Goal: Transaction & Acquisition: Purchase product/service

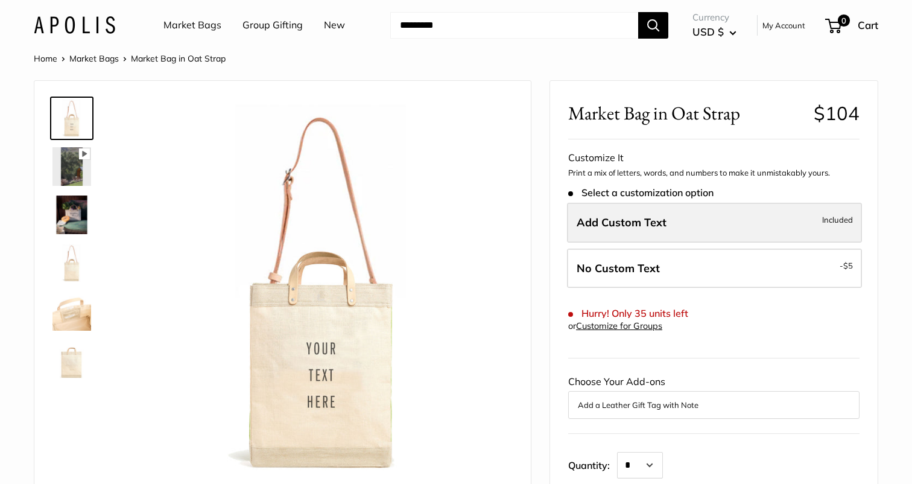
click at [612, 217] on span "Add Custom Text" at bounding box center [622, 222] width 90 height 14
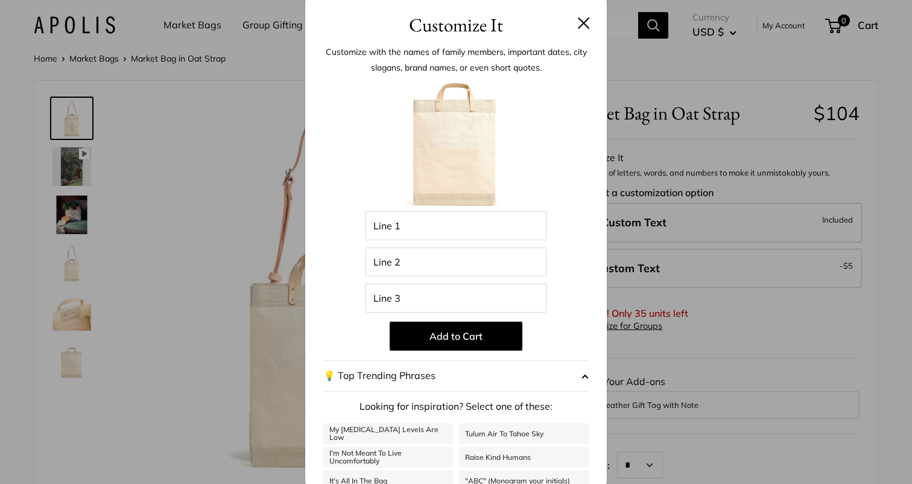
click at [583, 21] on button at bounding box center [584, 23] width 12 height 12
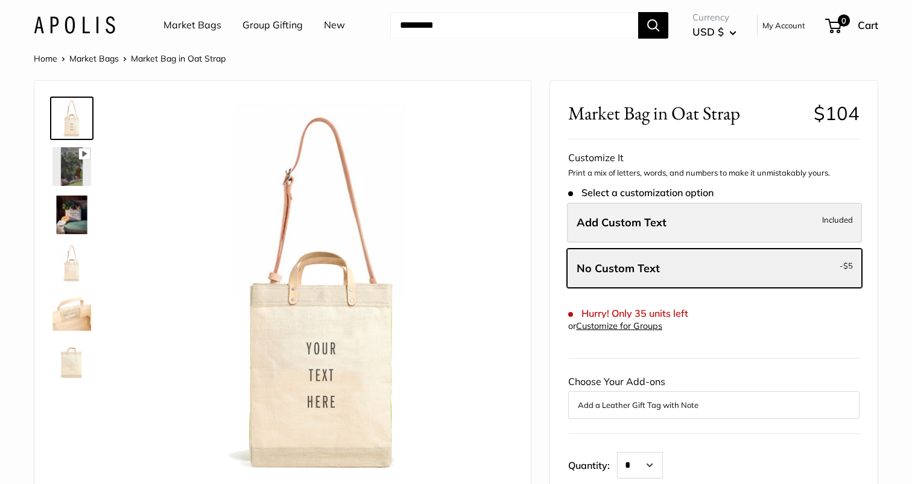
click at [687, 214] on label "Add Custom Text Included" at bounding box center [714, 223] width 295 height 40
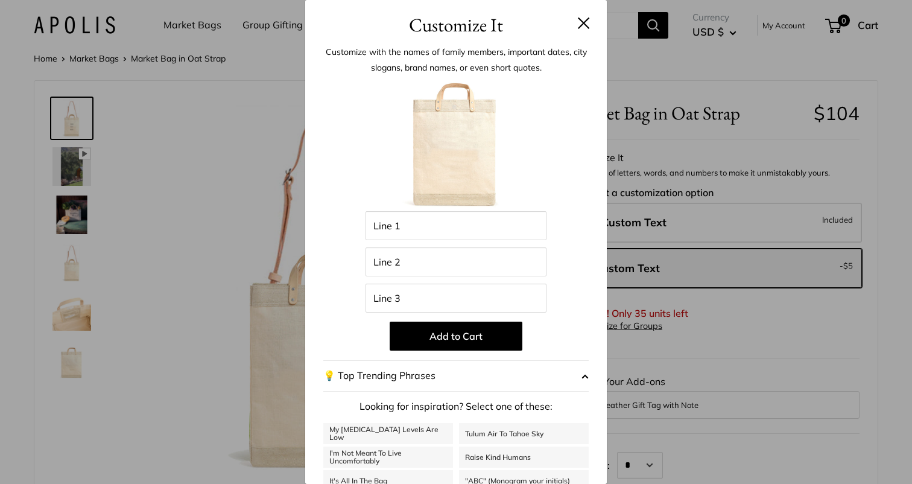
click at [585, 22] on button at bounding box center [584, 23] width 12 height 12
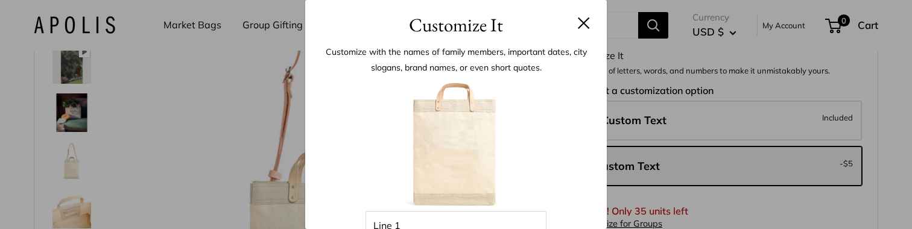
click at [580, 27] on button at bounding box center [584, 23] width 12 height 12
